Goal: Task Accomplishment & Management: Manage account settings

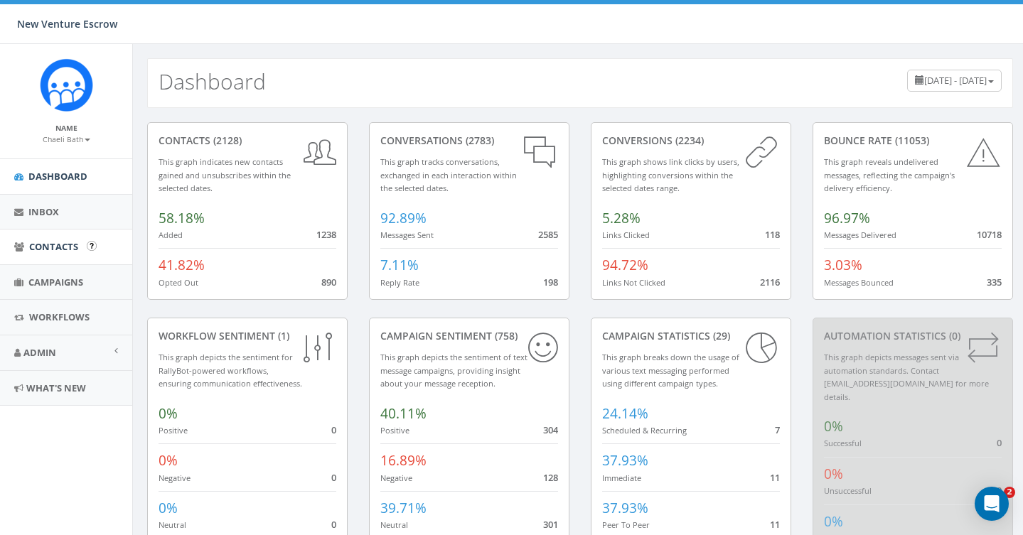
click at [48, 246] on span "Contacts" at bounding box center [53, 246] width 49 height 13
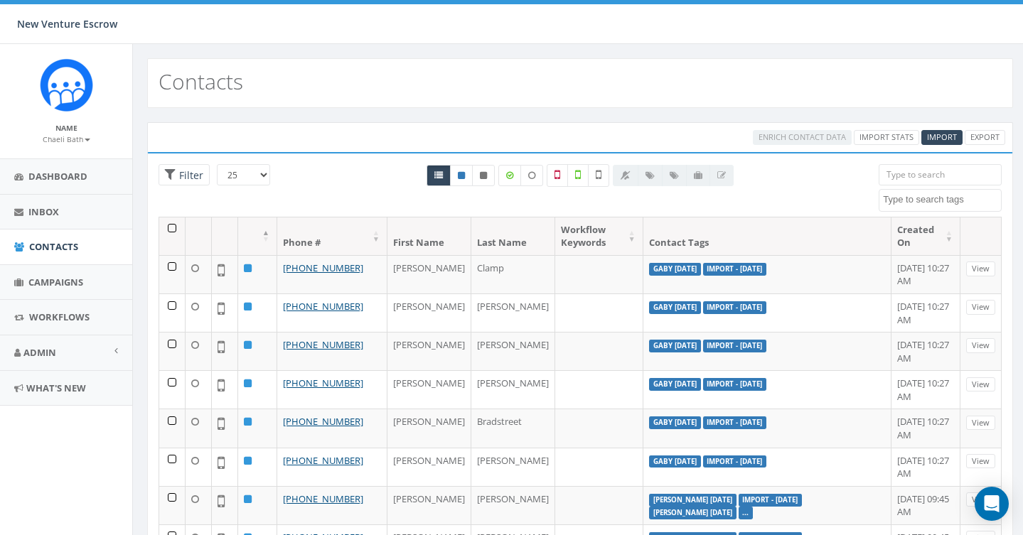
select select
click at [918, 205] on textarea "Search" at bounding box center [942, 199] width 118 height 13
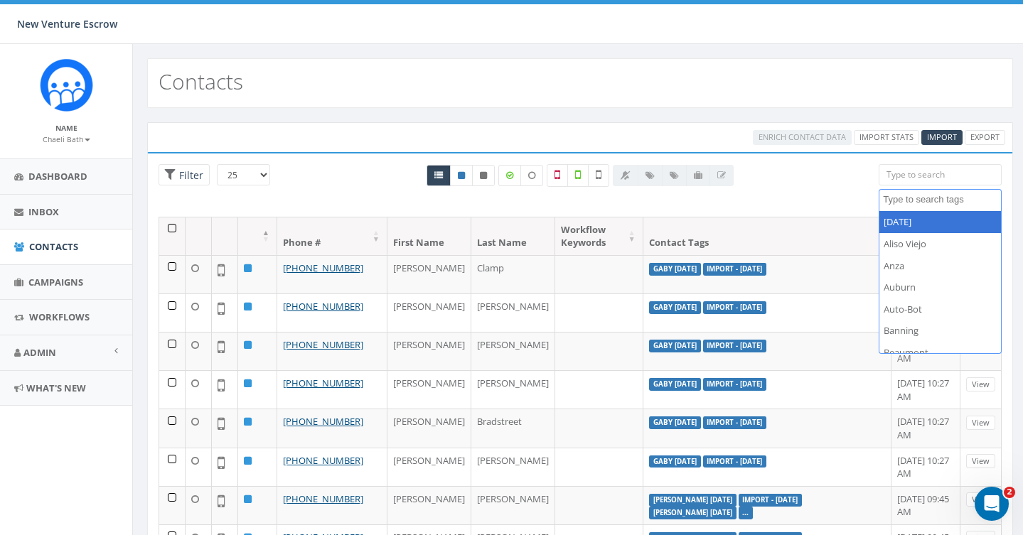
click at [916, 174] on input "search" at bounding box center [940, 174] width 123 height 21
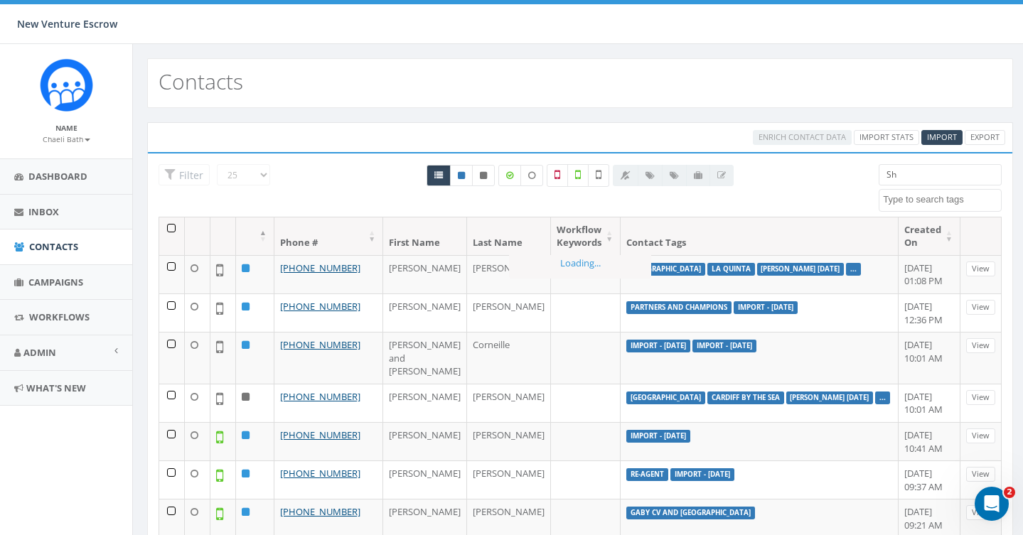
type input "S"
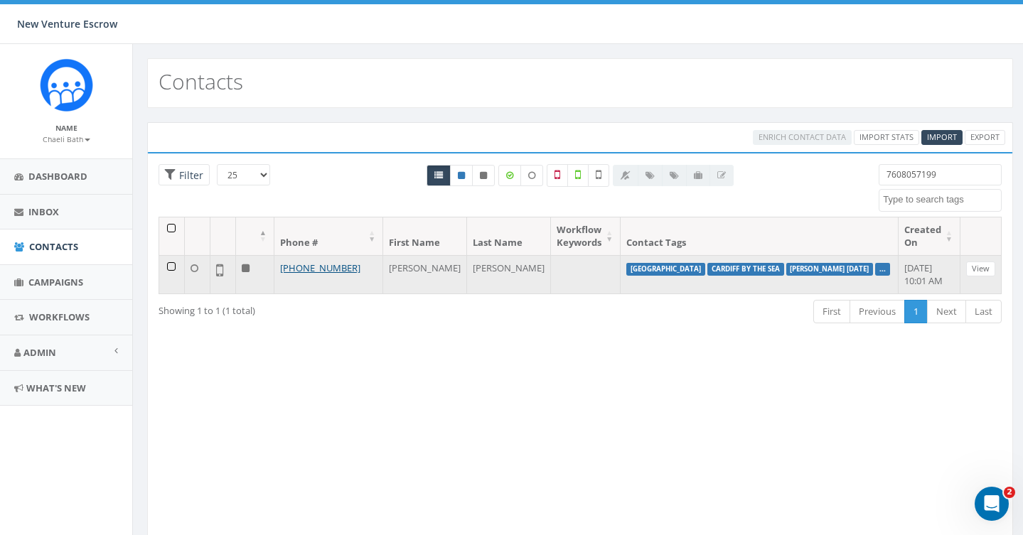
type input "7608057199"
click at [171, 264] on td at bounding box center [172, 274] width 26 height 38
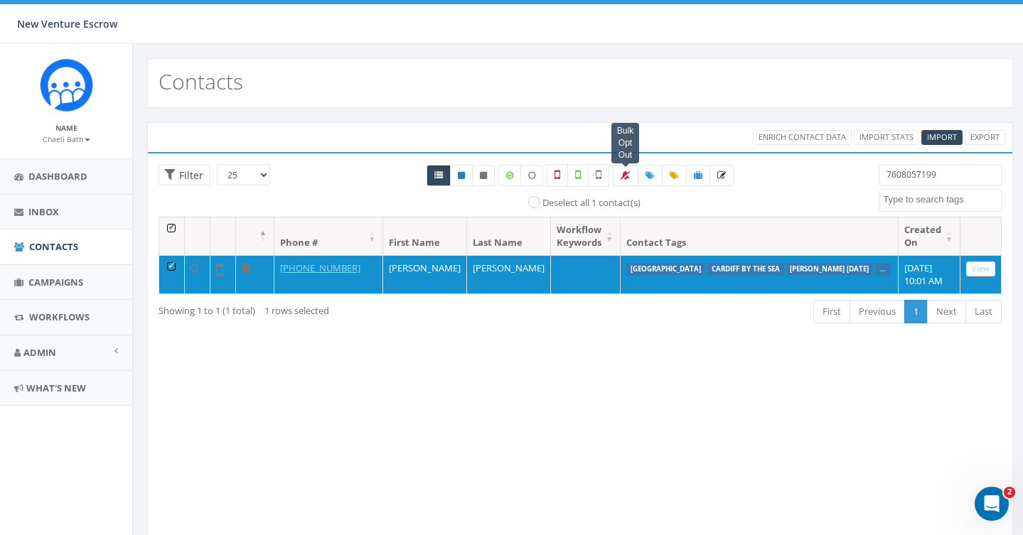
click at [623, 170] on span at bounding box center [626, 175] width 10 height 12
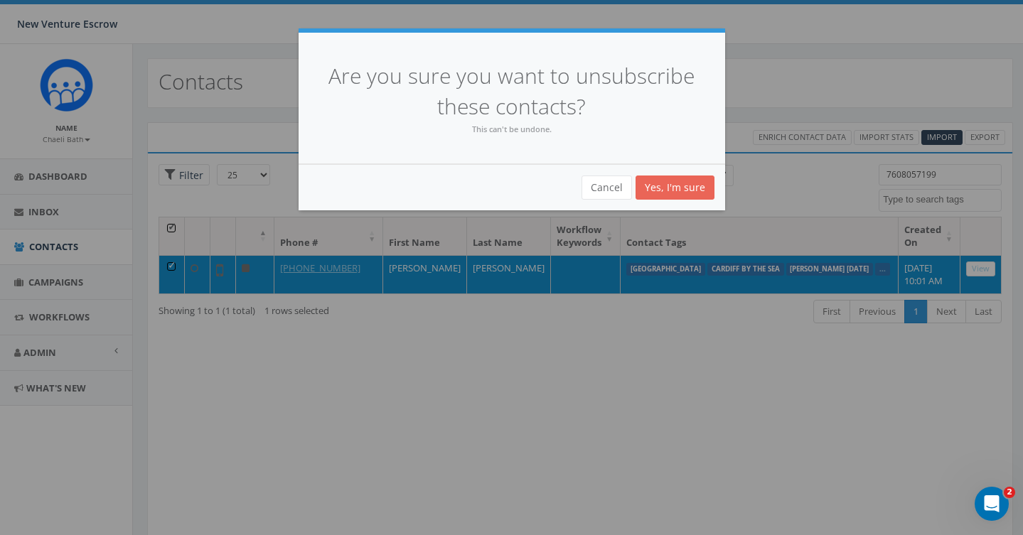
click at [665, 186] on link "Yes, I'm sure" at bounding box center [674, 188] width 79 height 24
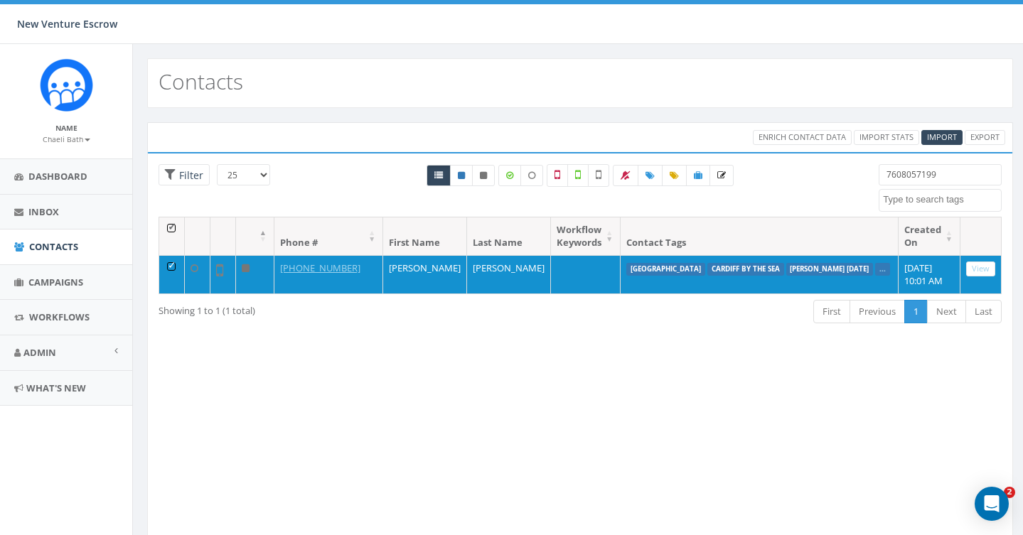
select select
click at [475, 333] on div "Loading the filters, please wait!! Phone Number is is not First Name is is not …" at bounding box center [580, 347] width 866 height 391
click at [63, 137] on small "Chaeli Bath" at bounding box center [67, 139] width 48 height 10
click at [55, 172] on link "Sign Out" at bounding box center [71, 179] width 112 height 18
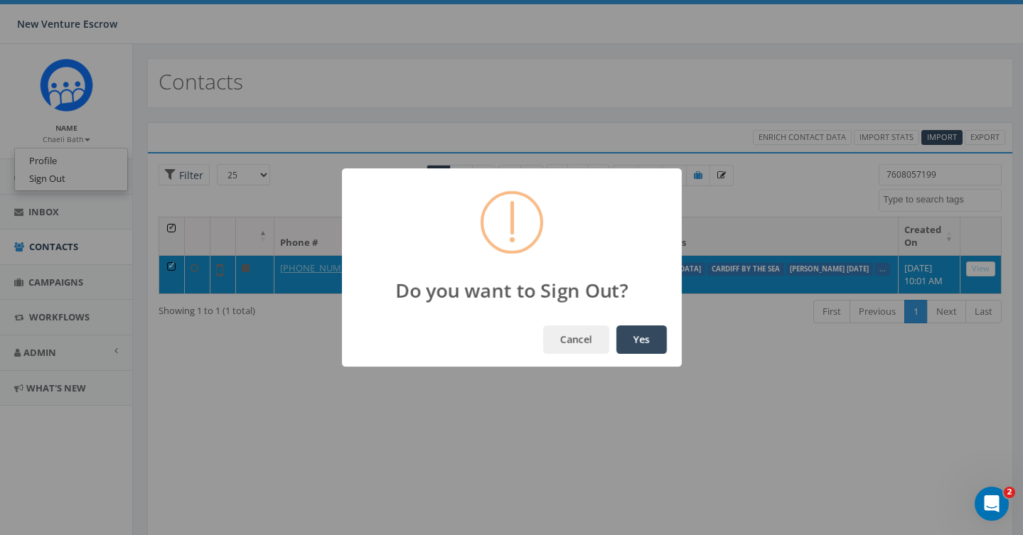
click at [645, 340] on button "Yes" at bounding box center [641, 340] width 50 height 28
